Goal: Share content

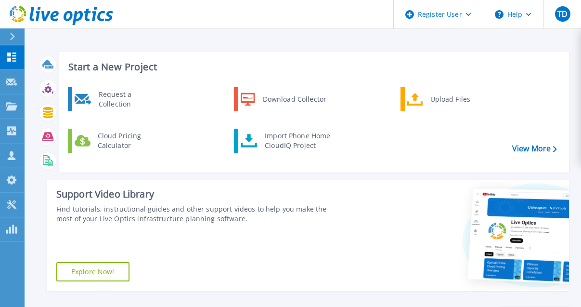
click at [149, 166] on div "Request a Collection Download Collector Upload Files Cloud Pricing Calculator I…" at bounding box center [312, 126] width 503 height 83
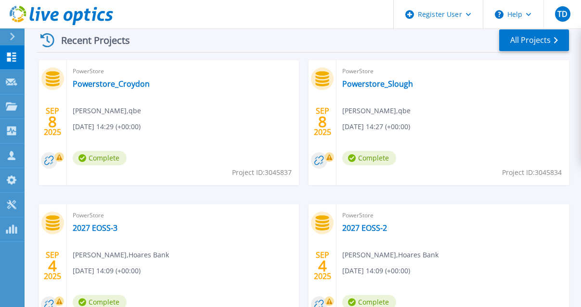
scroll to position [273, 0]
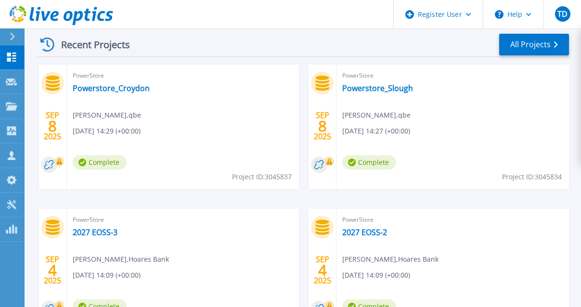
click at [196, 156] on div "PowerStore Powerstore_Croydon Monika Sharma , qbe 09/08/2025, 14:29 (+00:00) Co…" at bounding box center [183, 126] width 232 height 125
click at [133, 89] on link "Powerstore_Croydon" at bounding box center [111, 88] width 77 height 10
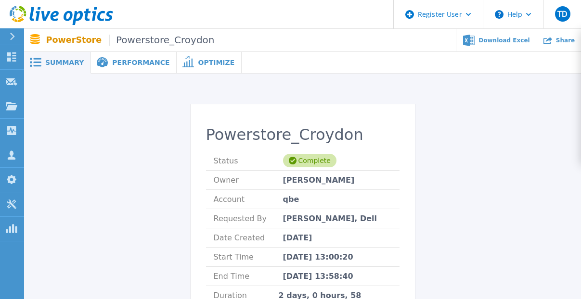
click at [552, 42] on icon at bounding box center [547, 40] width 9 height 9
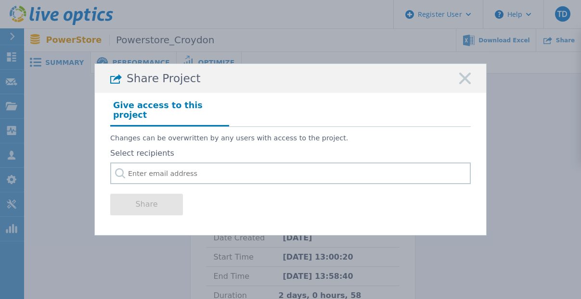
click at [461, 80] on rect at bounding box center [465, 78] width 13 height 13
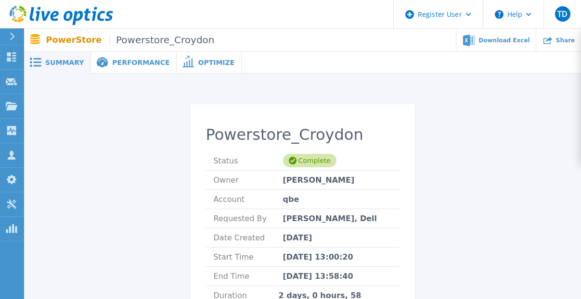
click at [150, 50] on div "PowerStore Powerstore_Croydon Download Excel Share" at bounding box center [302, 40] width 557 height 23
click at [557, 39] on div "Share" at bounding box center [558, 40] width 45 height 23
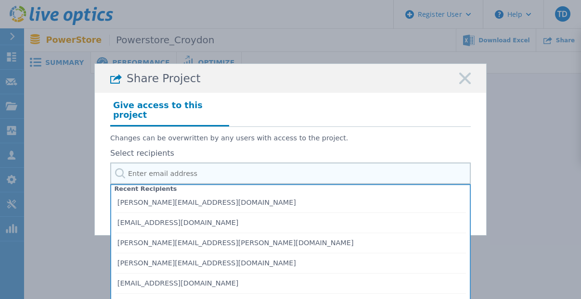
click at [301, 177] on input "text" at bounding box center [290, 174] width 360 height 22
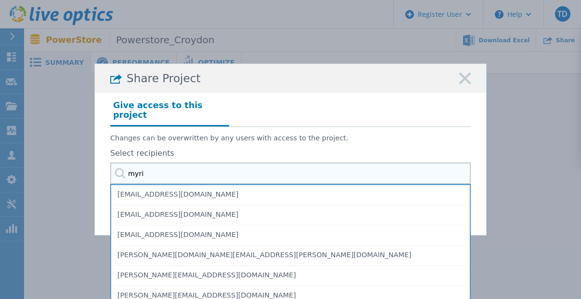
type input "myria"
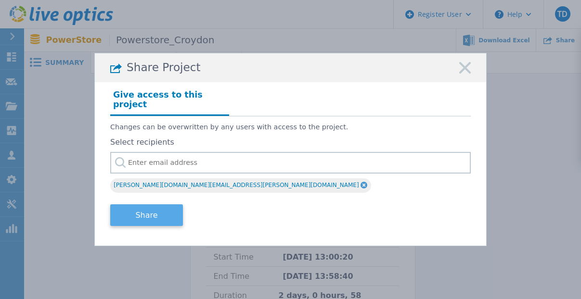
click at [145, 211] on button "Share" at bounding box center [146, 216] width 73 height 22
click at [152, 217] on button "Share" at bounding box center [146, 216] width 73 height 22
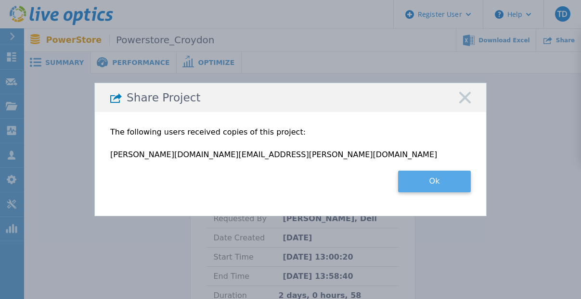
click at [435, 183] on button "Ok" at bounding box center [434, 182] width 73 height 22
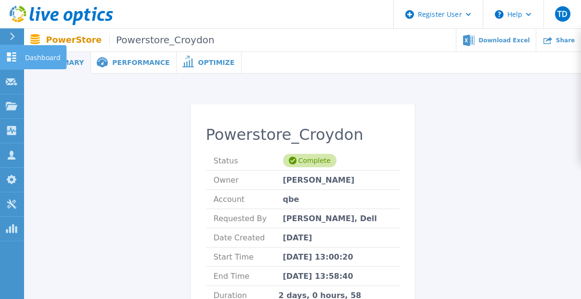
click at [15, 58] on icon at bounding box center [11, 56] width 9 height 9
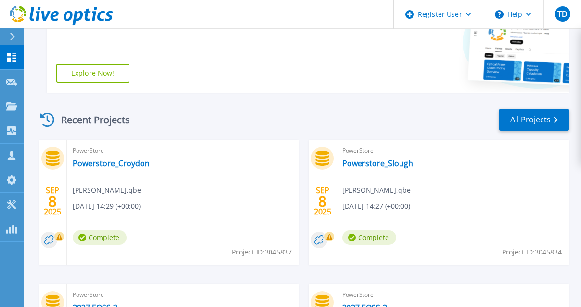
scroll to position [199, 0]
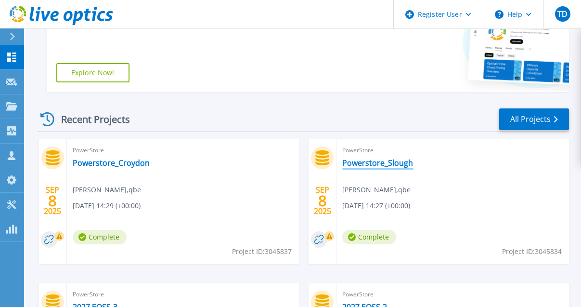
click at [387, 163] on link "Powerstore_Slough" at bounding box center [377, 163] width 71 height 10
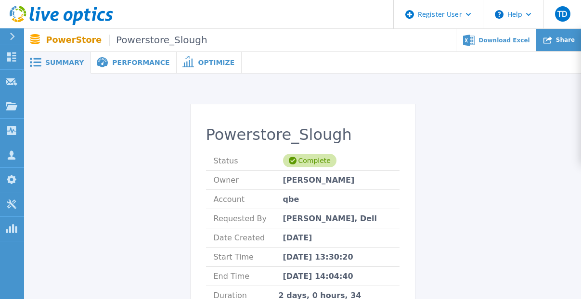
click at [563, 48] on div "Share" at bounding box center [558, 40] width 45 height 23
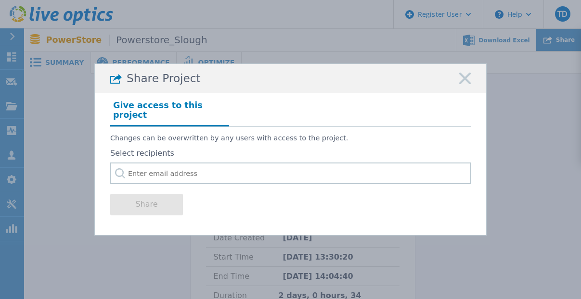
click at [563, 48] on div "Share Project Give access to this project Changes can be overwritten by any use…" at bounding box center [290, 149] width 581 height 299
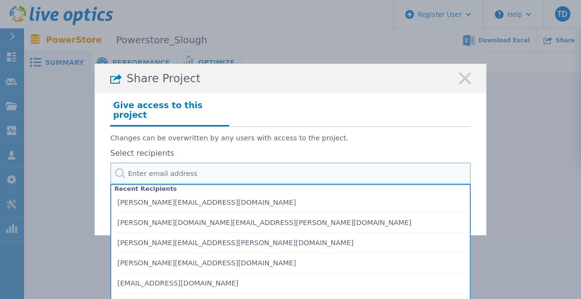
click at [270, 172] on input "text" at bounding box center [290, 174] width 360 height 22
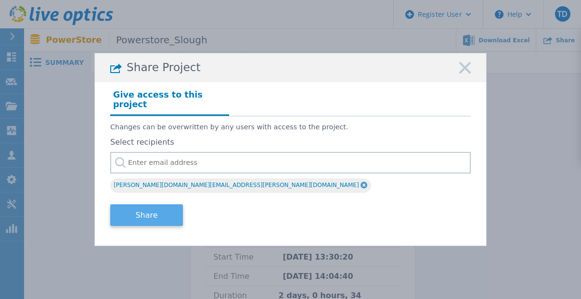
click at [157, 214] on button "Share" at bounding box center [146, 216] width 73 height 22
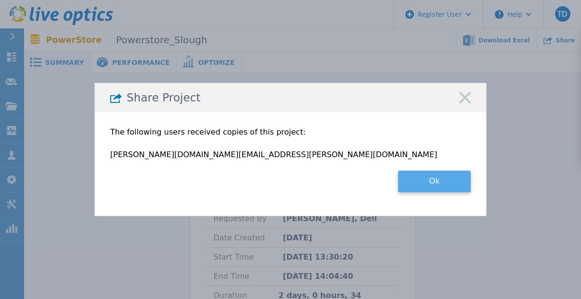
click at [443, 173] on button "Ok" at bounding box center [434, 182] width 73 height 22
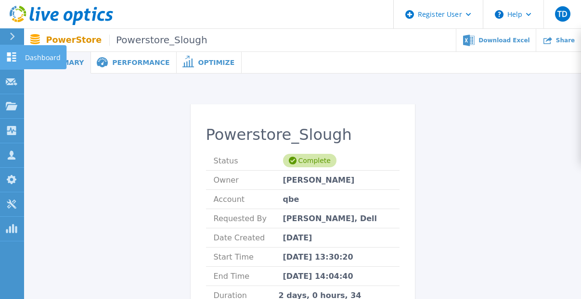
click at [27, 57] on p "Dashboard" at bounding box center [43, 57] width 36 height 25
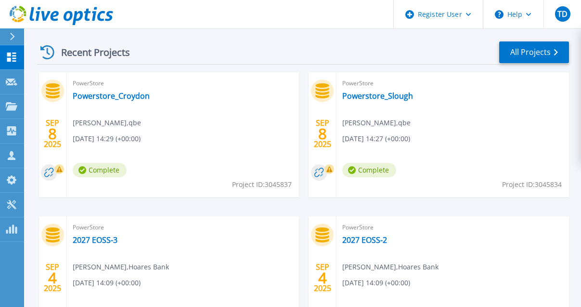
scroll to position [262, 0]
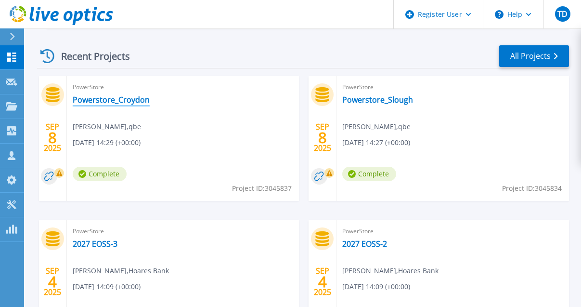
click at [136, 100] on link "Powerstore_Croydon" at bounding box center [111, 100] width 77 height 10
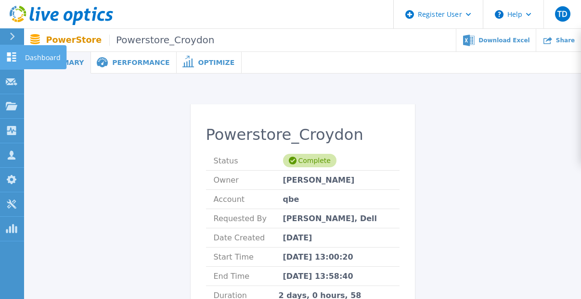
click at [44, 58] on p "Dashboard" at bounding box center [43, 57] width 36 height 25
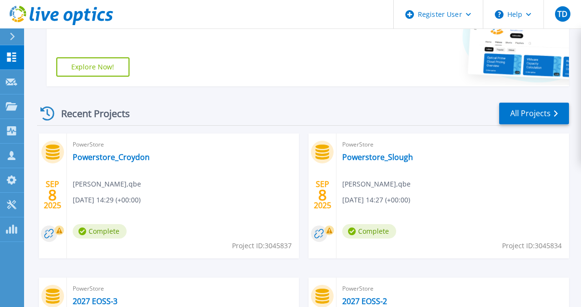
scroll to position [208, 0]
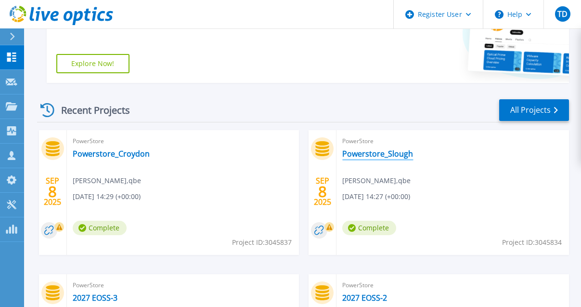
click at [367, 154] on link "Powerstore_Slough" at bounding box center [377, 154] width 71 height 10
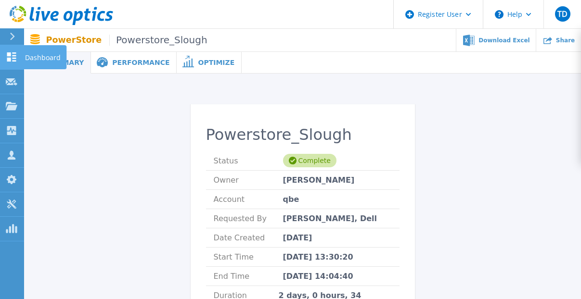
click at [12, 53] on icon at bounding box center [12, 56] width 12 height 9
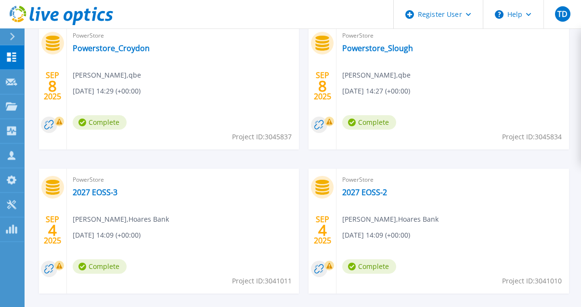
scroll to position [313, 0]
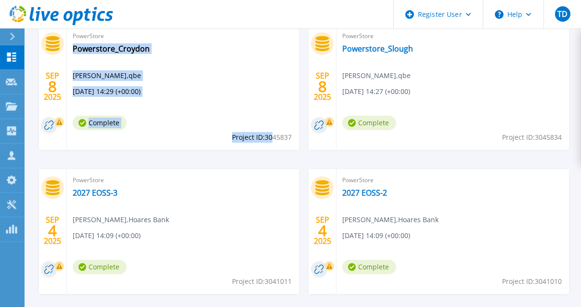
drag, startPoint x: 293, startPoint y: 138, endPoint x: 274, endPoint y: 135, distance: 18.9
click at [274, 135] on div "PowerStore Powerstore_Croydon [PERSON_NAME] , qbe [DATE] 14:29 (+00:00) Complet…" at bounding box center [183, 87] width 232 height 125
click at [274, 135] on span "Project ID: 3045837" at bounding box center [262, 137] width 60 height 11
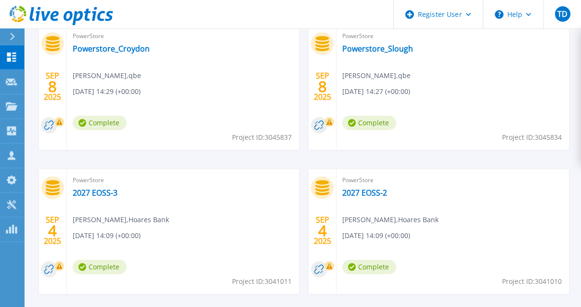
click at [291, 139] on span "Project ID: 3045837" at bounding box center [262, 137] width 60 height 11
click at [285, 137] on span "Project ID: 3045837" at bounding box center [262, 137] width 60 height 11
copy span "3045837"
click at [544, 134] on span "Project ID: 3045834" at bounding box center [532, 137] width 60 height 11
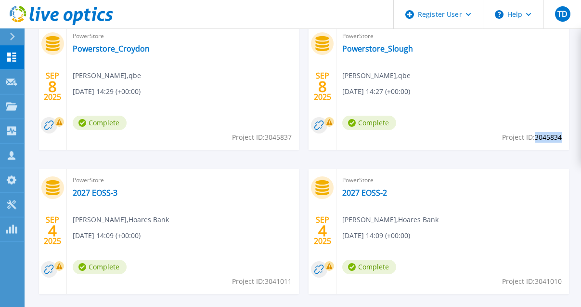
click at [544, 134] on span "Project ID: 3045834" at bounding box center [532, 137] width 60 height 11
copy span "3045834"
click at [544, 134] on span "Project ID: 3045834" at bounding box center [532, 137] width 60 height 11
